Goal: Find contact information: Obtain details needed to contact an individual or organization

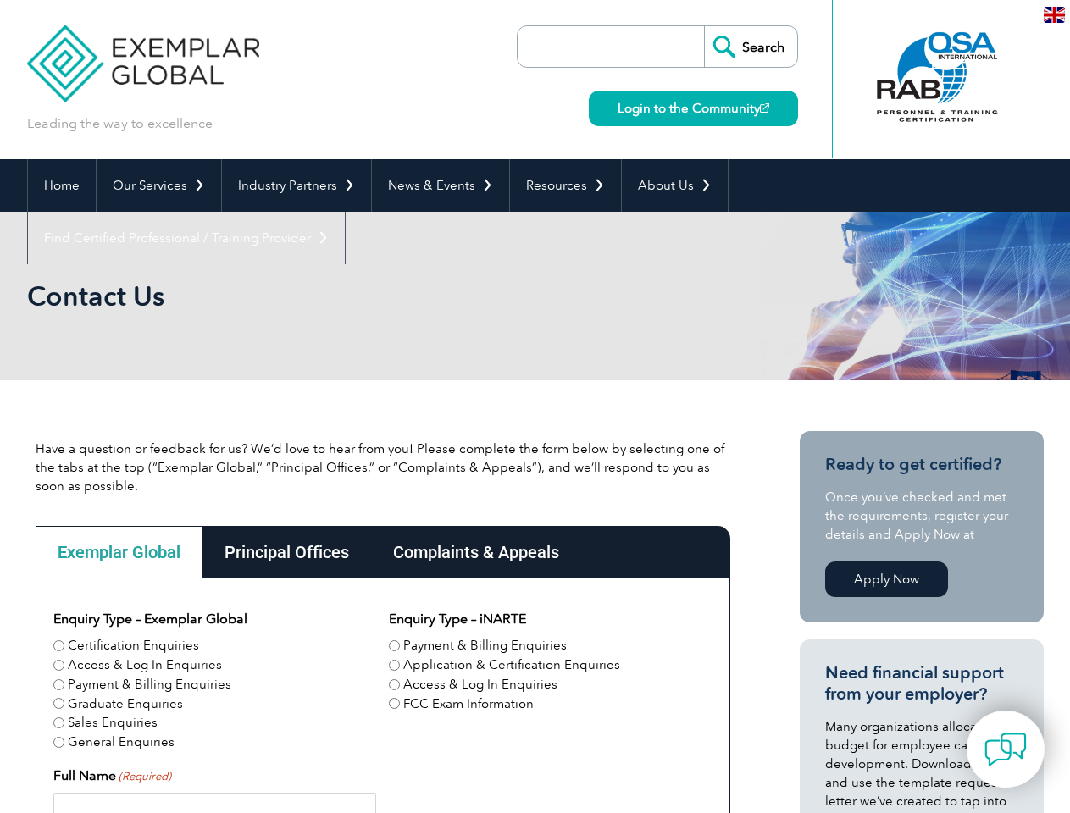
click at [158, 185] on link "Our Services" at bounding box center [159, 185] width 124 height 53
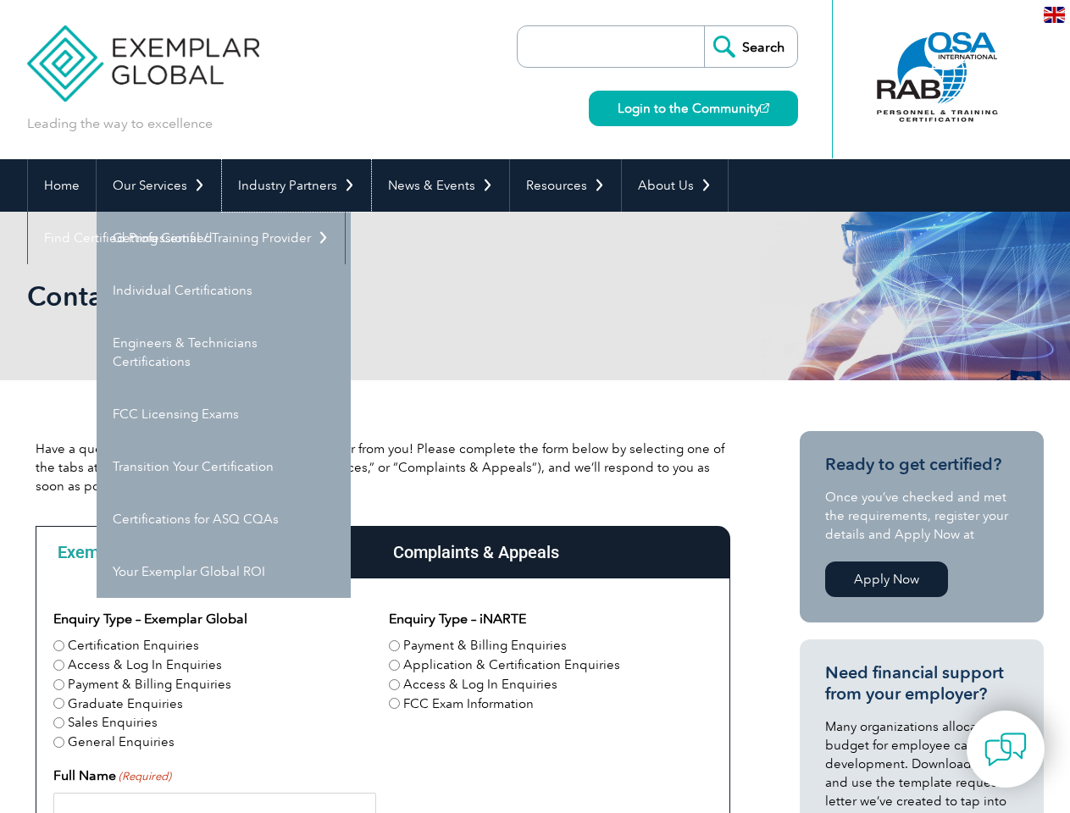
click at [293, 185] on link "Industry Partners" at bounding box center [296, 185] width 149 height 53
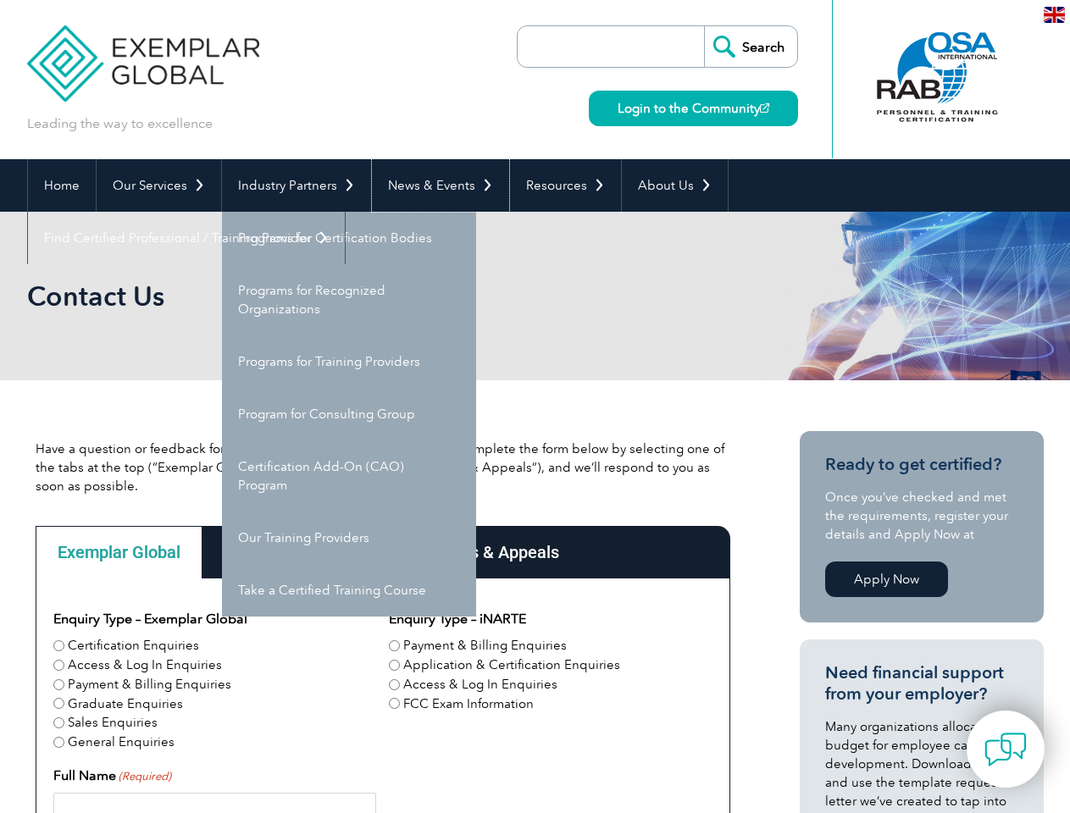
click at [435, 185] on link "News & Events" at bounding box center [440, 185] width 137 height 53
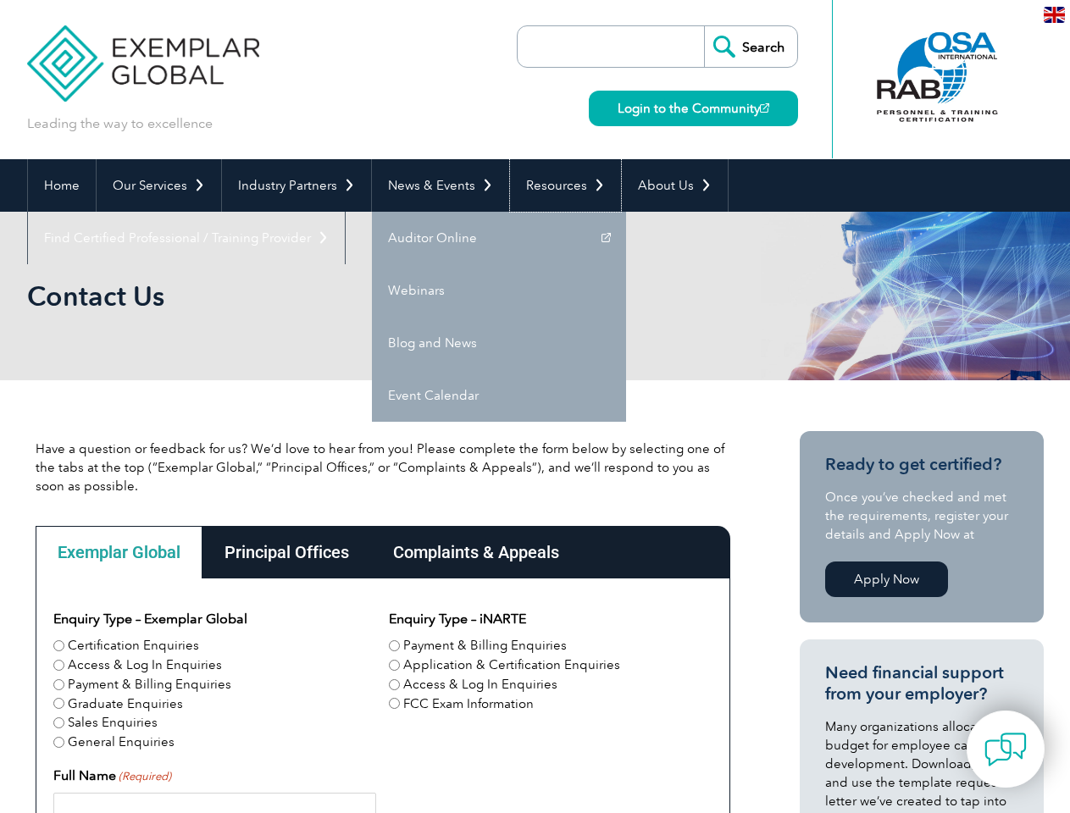
click at [558, 185] on link "Resources" at bounding box center [565, 185] width 111 height 53
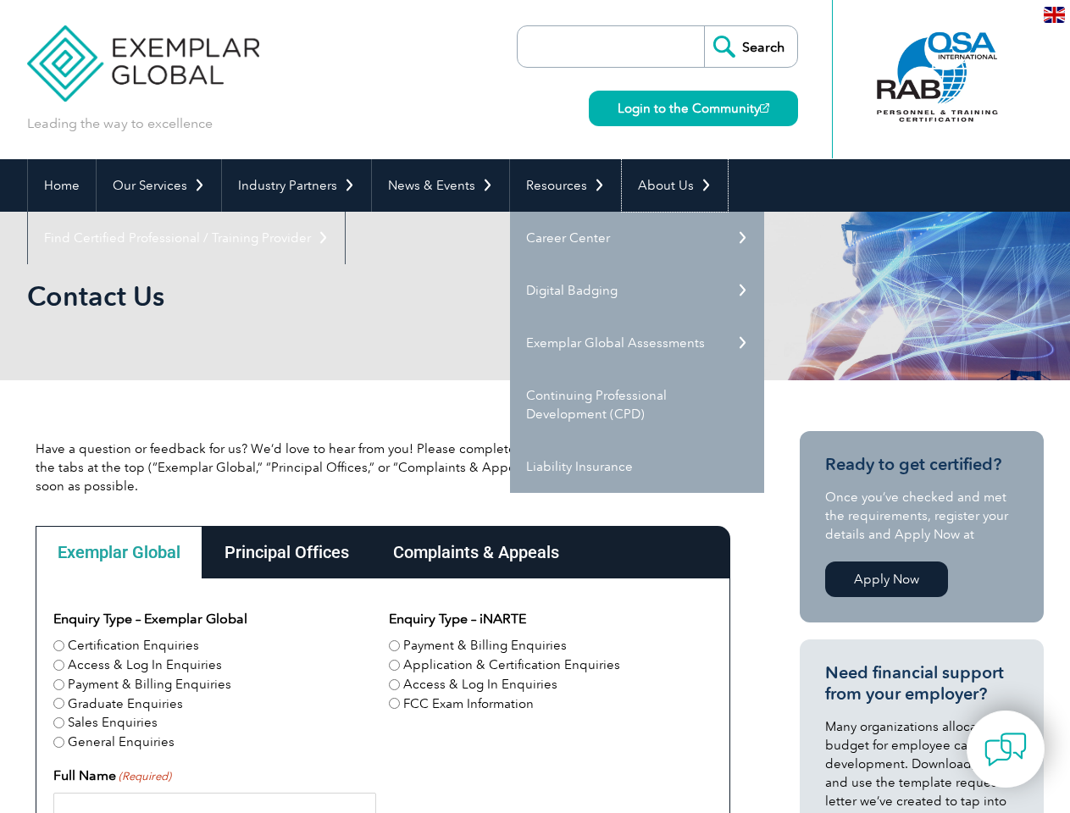
click at [666, 185] on link "About Us" at bounding box center [675, 185] width 106 height 53
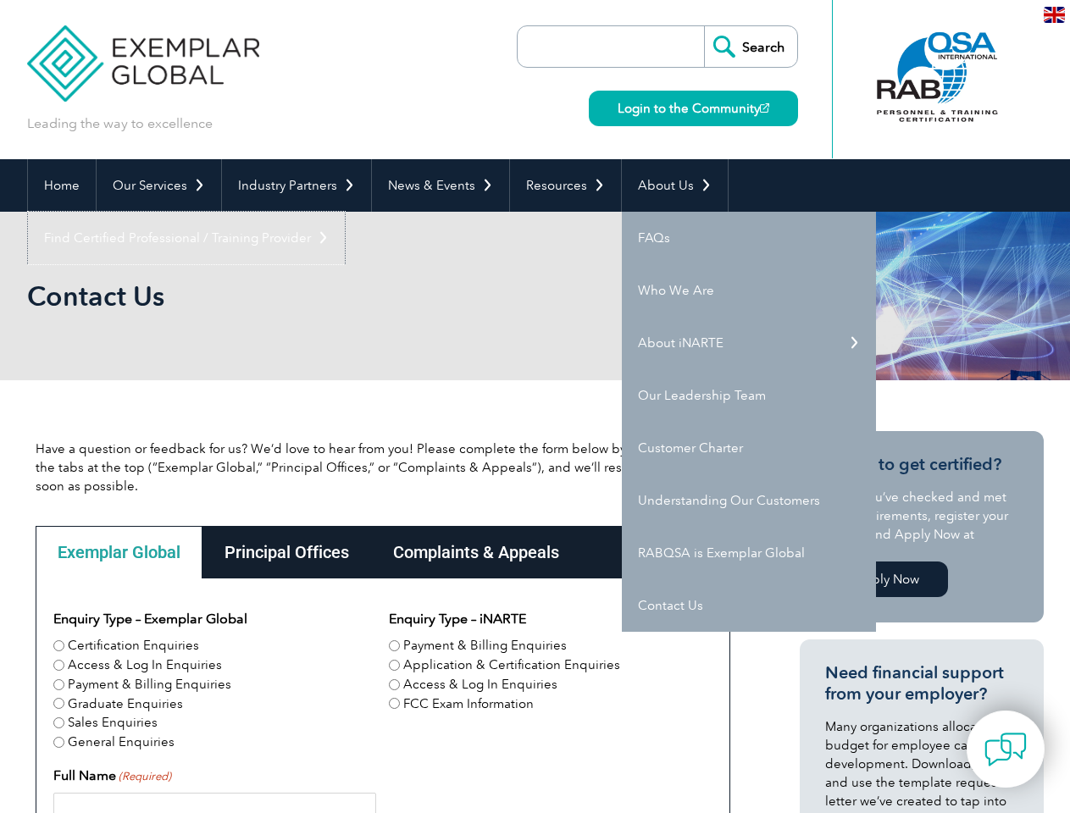
click at [345, 212] on link "Find Certified Professional / Training Provider" at bounding box center [186, 238] width 317 height 53
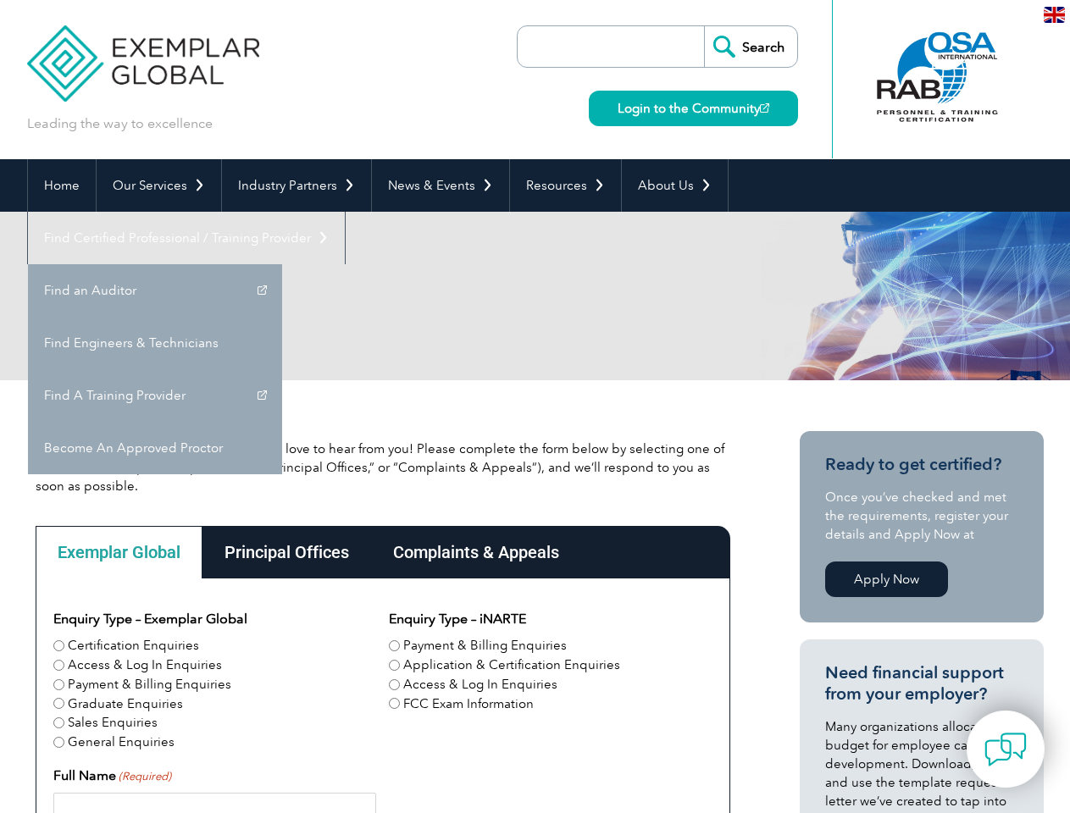
click at [119, 552] on div "Exemplar Global" at bounding box center [119, 552] width 167 height 53
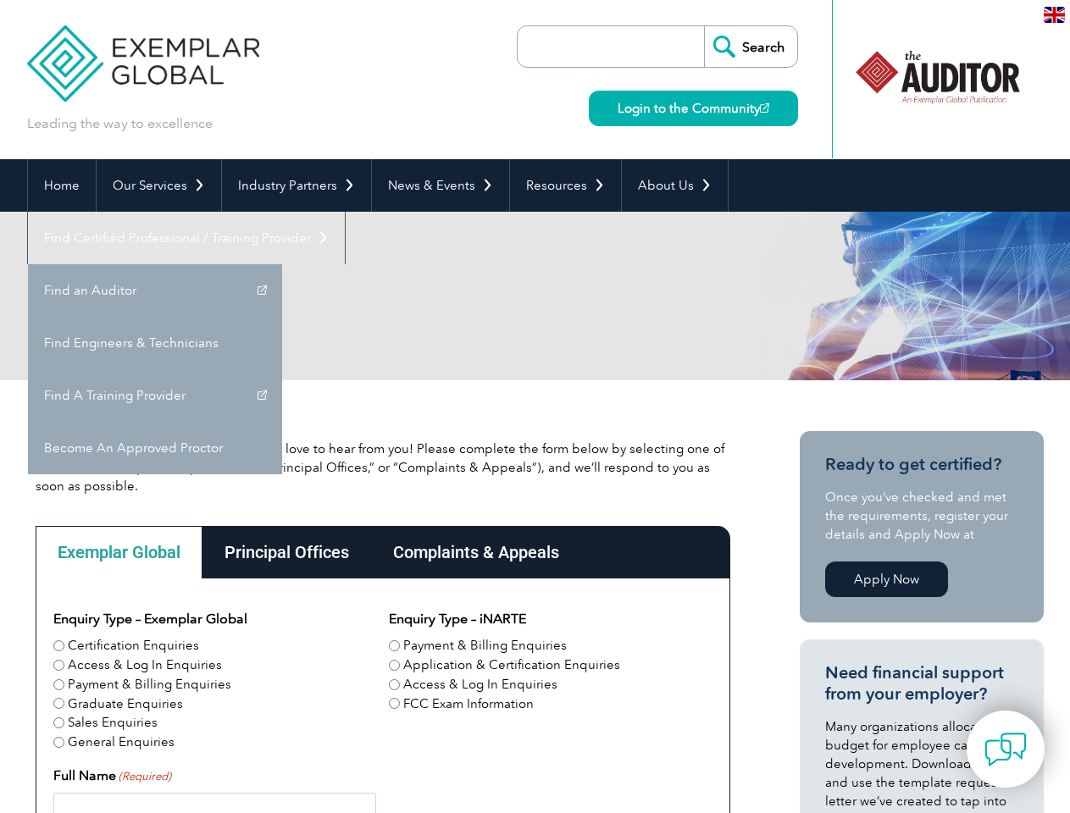
click at [285, 552] on div "Principal Offices" at bounding box center [286, 552] width 169 height 53
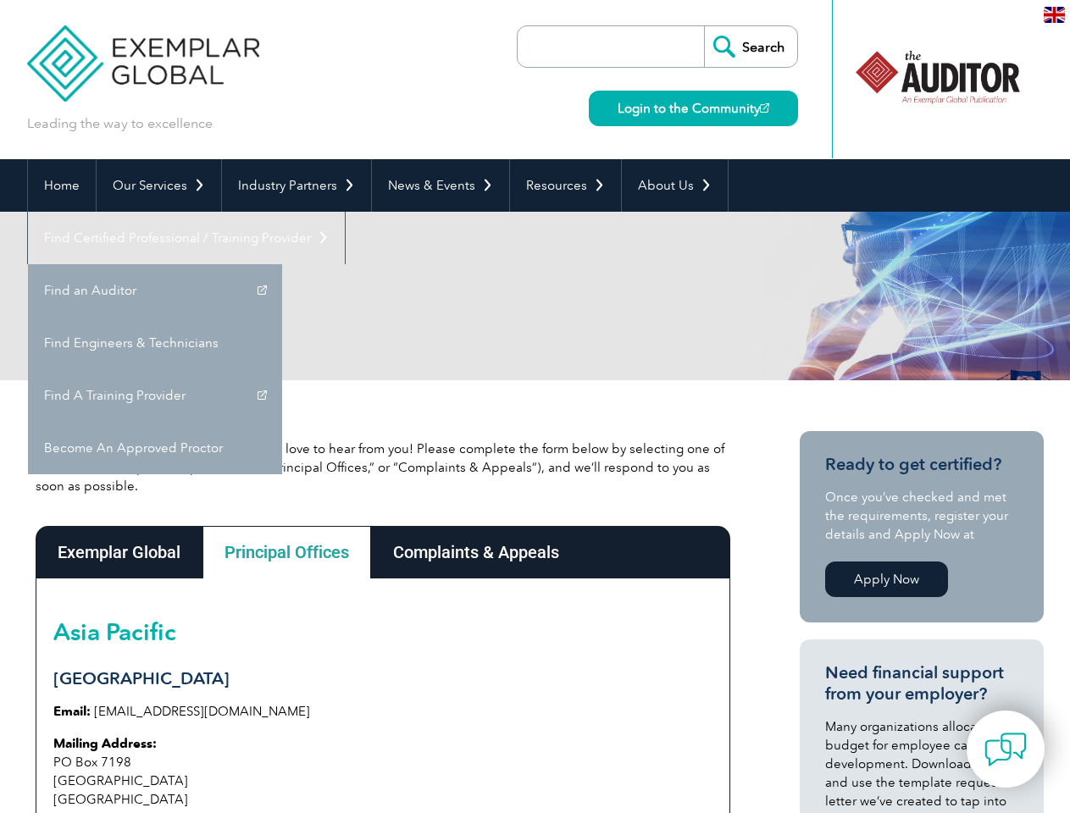
click at [475, 552] on div "Complaints & Appeals" at bounding box center [476, 552] width 210 height 53
